Goal: Task Accomplishment & Management: Manage account settings

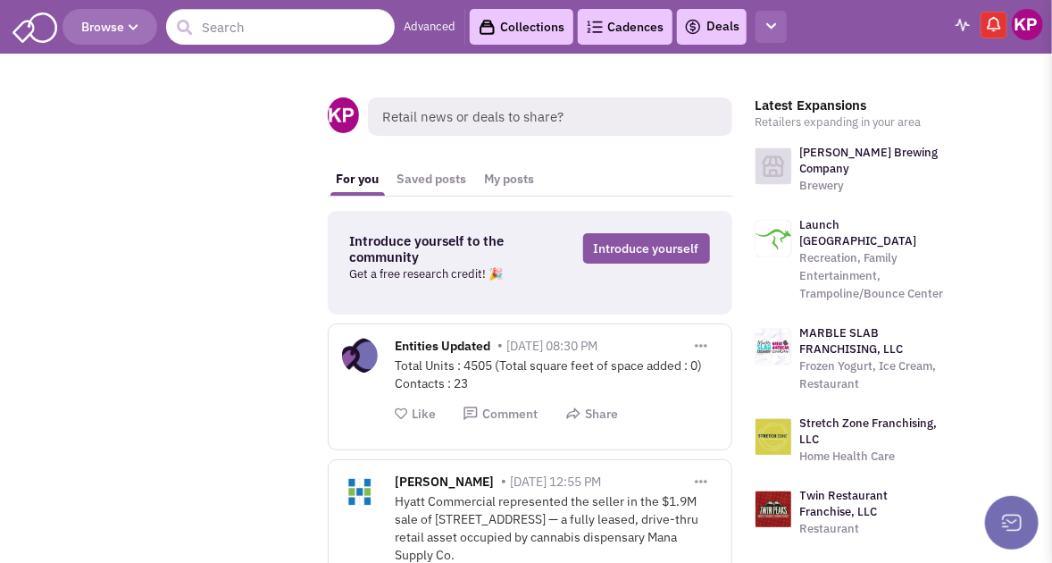
click at [774, 23] on icon "button" at bounding box center [771, 27] width 10 height 12
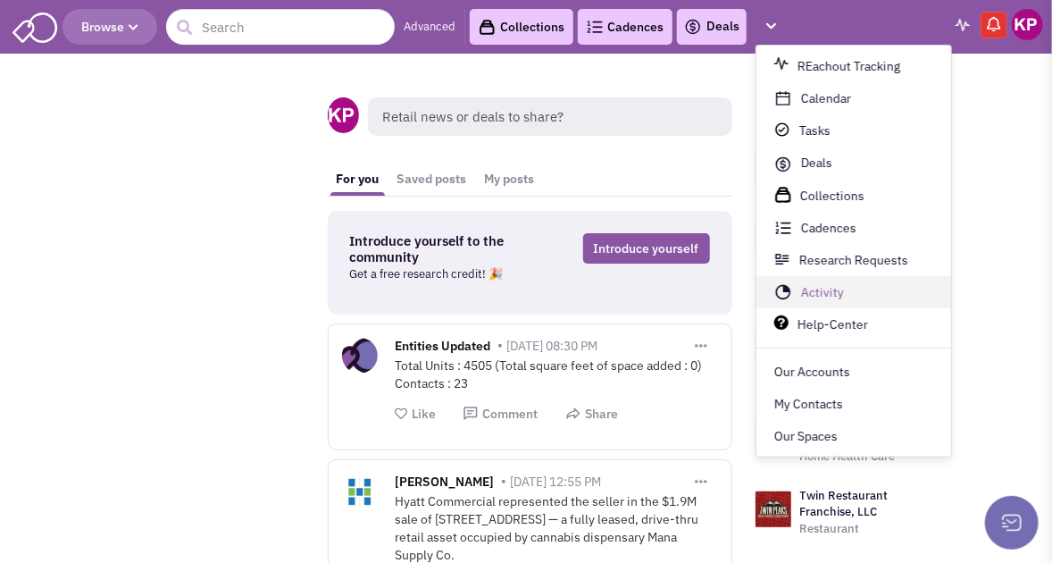
click at [815, 292] on link "Activity" at bounding box center [854, 293] width 195 height 32
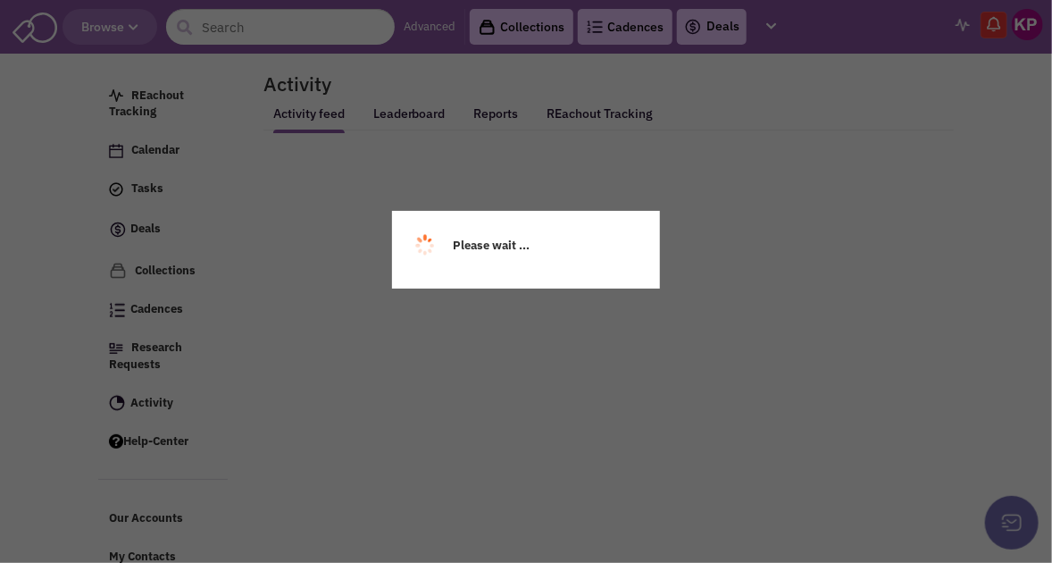
select select
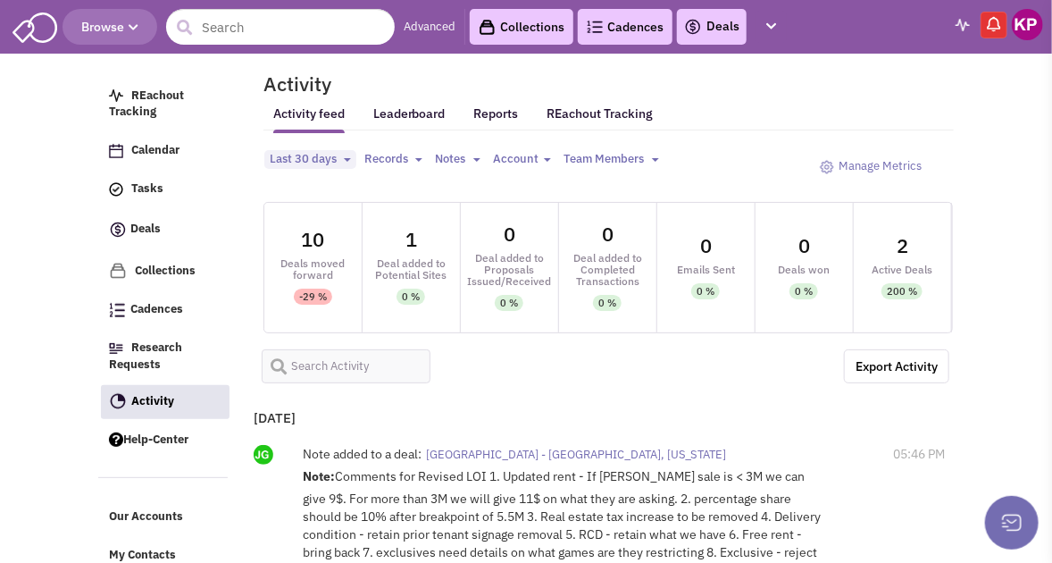
select select
click at [1026, 27] on img at bounding box center [1027, 24] width 31 height 31
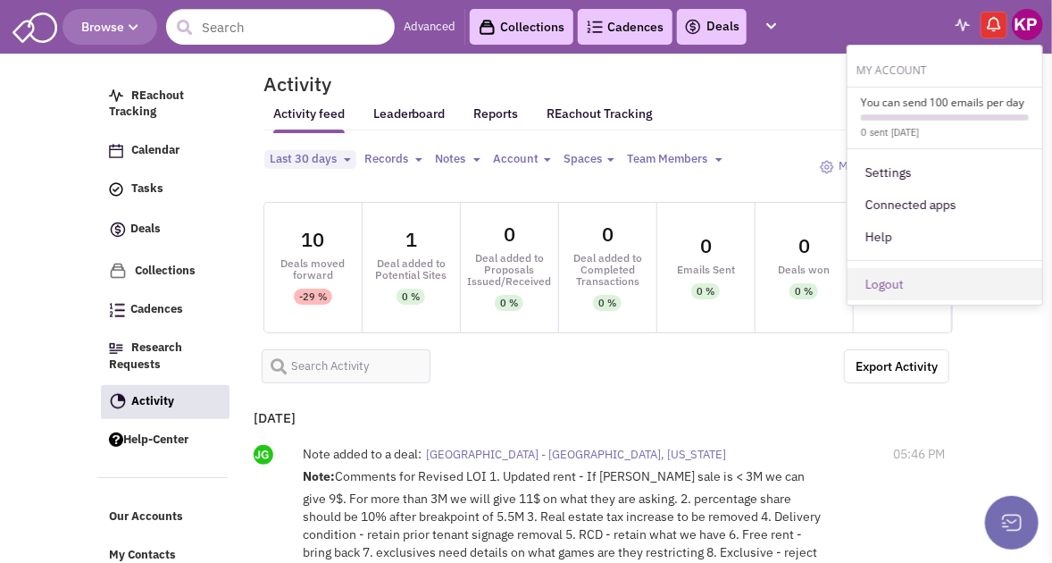
click at [886, 275] on link "Logout" at bounding box center [945, 284] width 195 height 32
